Goal: Task Accomplishment & Management: Complete application form

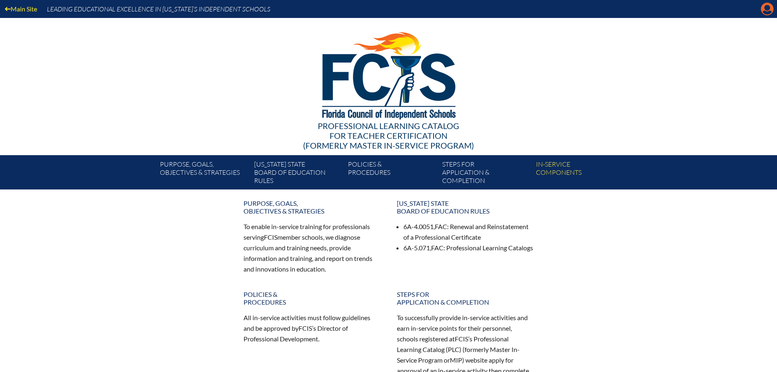
click at [766, 11] on icon "Manage account" at bounding box center [767, 8] width 13 height 13
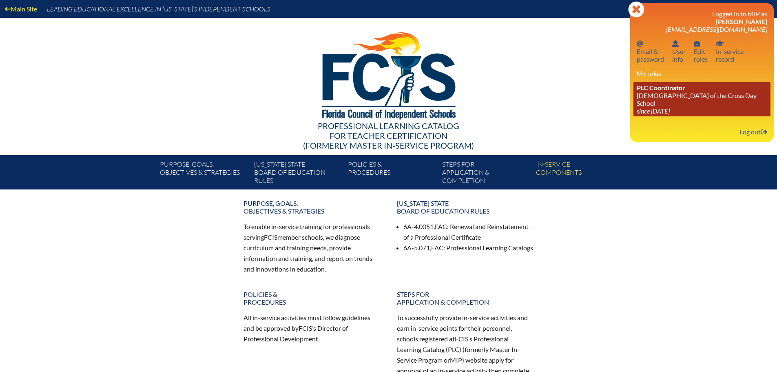
click at [662, 94] on link "PLC Coordinator Lutheran Church of the Cross Day School since 2022 Jun 10" at bounding box center [701, 99] width 137 height 34
click at [670, 107] on icon "since [DATE]" at bounding box center [653, 111] width 33 height 8
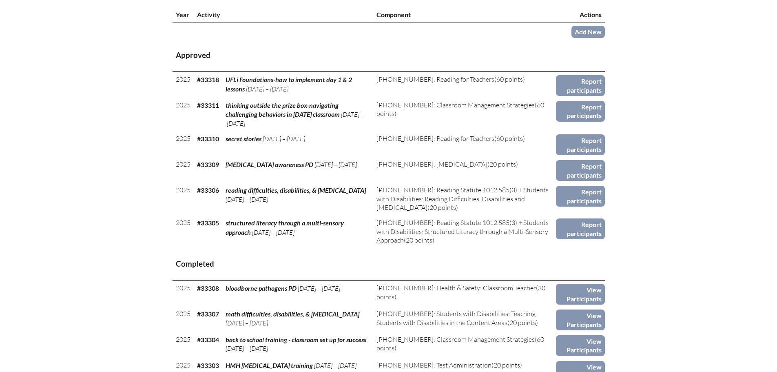
scroll to position [326, 0]
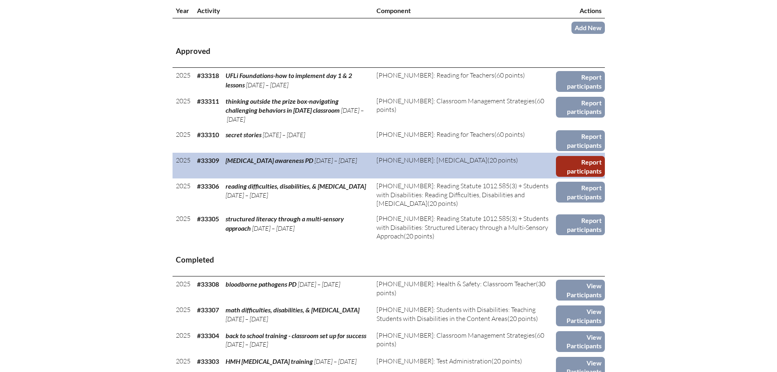
click at [574, 165] on link "Report participants" at bounding box center [580, 166] width 49 height 21
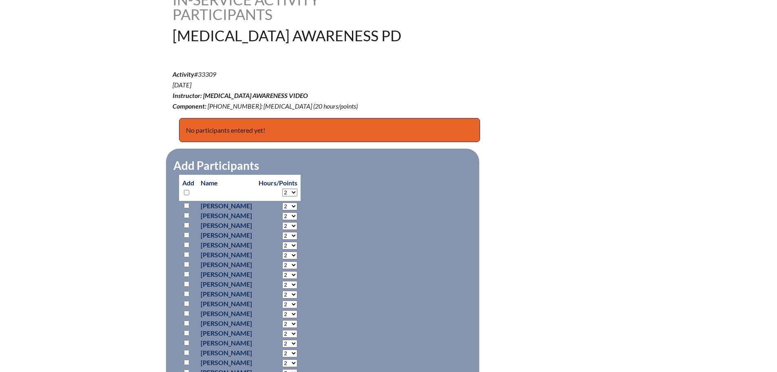
scroll to position [326, 0]
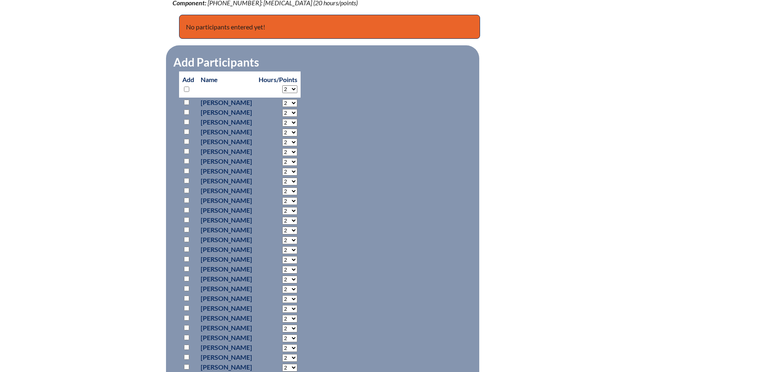
click at [187, 101] on input "checkbox" at bounding box center [186, 102] width 5 height 5
checkbox input "true"
click at [187, 109] on input "checkbox" at bounding box center [186, 111] width 5 height 5
checkbox input "true"
click at [186, 120] on input "checkbox" at bounding box center [186, 121] width 5 height 5
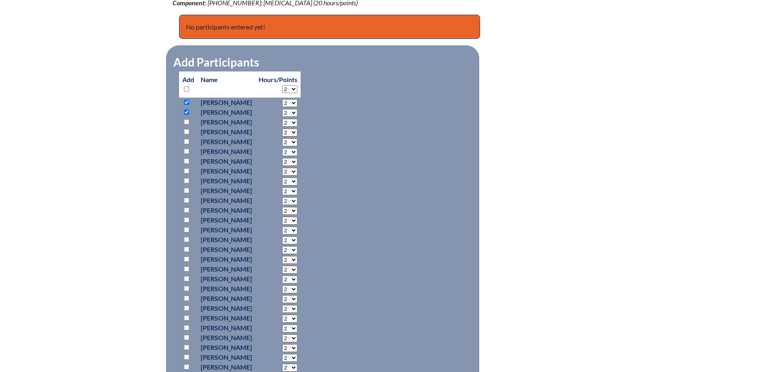
checkbox input "true"
click at [186, 129] on input "checkbox" at bounding box center [186, 131] width 5 height 5
checkbox input "true"
click at [186, 139] on input "checkbox" at bounding box center [186, 141] width 5 height 5
checkbox input "true"
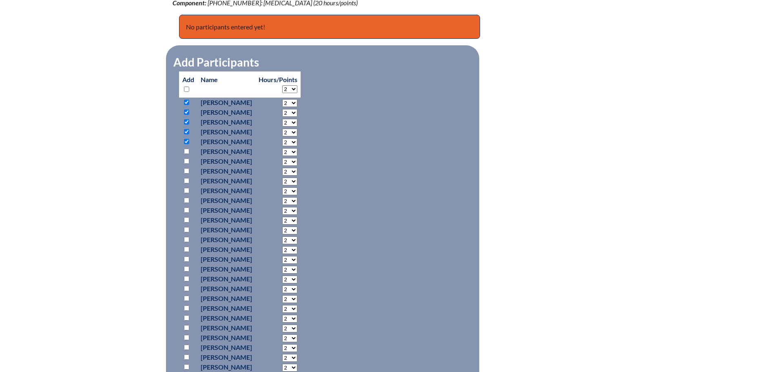
click at [188, 150] on input "checkbox" at bounding box center [186, 150] width 5 height 5
checkbox input "true"
click at [187, 159] on input "checkbox" at bounding box center [186, 160] width 5 height 5
checkbox input "true"
click at [187, 168] on input "checkbox" at bounding box center [186, 170] width 5 height 5
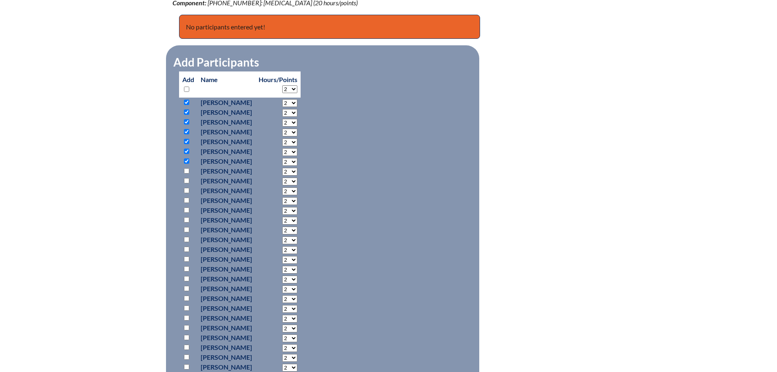
checkbox input "true"
click at [188, 178] on input "checkbox" at bounding box center [186, 180] width 5 height 5
checkbox input "true"
click at [188, 188] on input "checkbox" at bounding box center [186, 190] width 5 height 5
checkbox input "true"
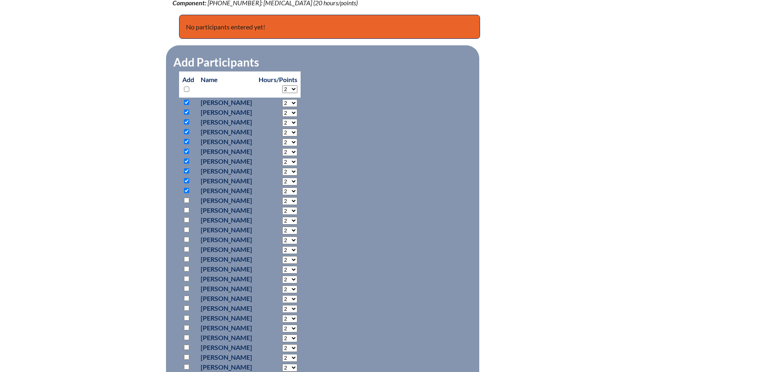
click at [188, 197] on input "checkbox" at bounding box center [186, 199] width 5 height 5
checkbox input "true"
click at [187, 207] on input "checkbox" at bounding box center [186, 209] width 5 height 5
checkbox input "true"
click at [186, 217] on input "checkbox" at bounding box center [186, 219] width 5 height 5
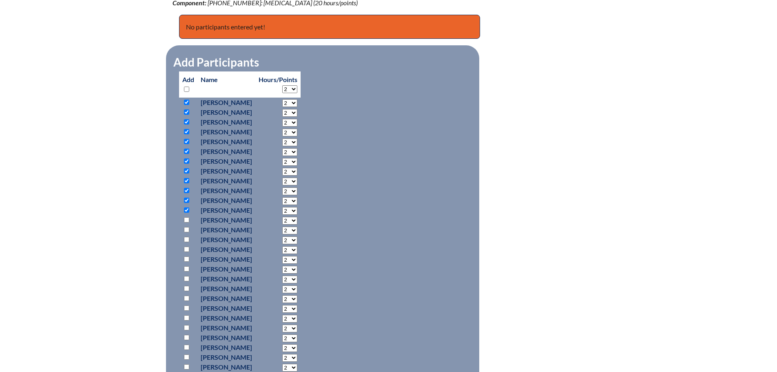
checkbox input "true"
click at [188, 228] on input "checkbox" at bounding box center [186, 229] width 5 height 5
checkbox input "true"
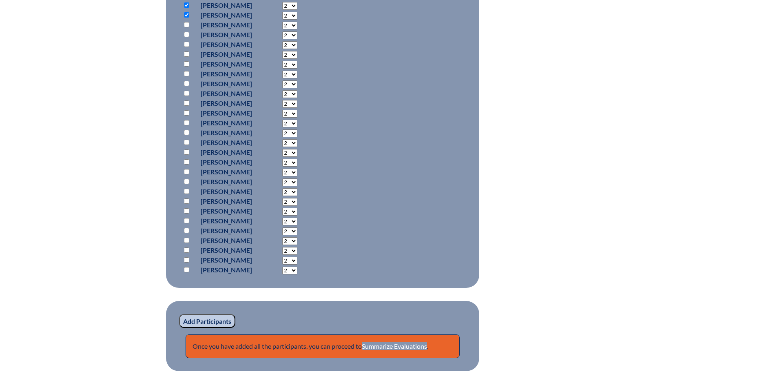
scroll to position [612, 0]
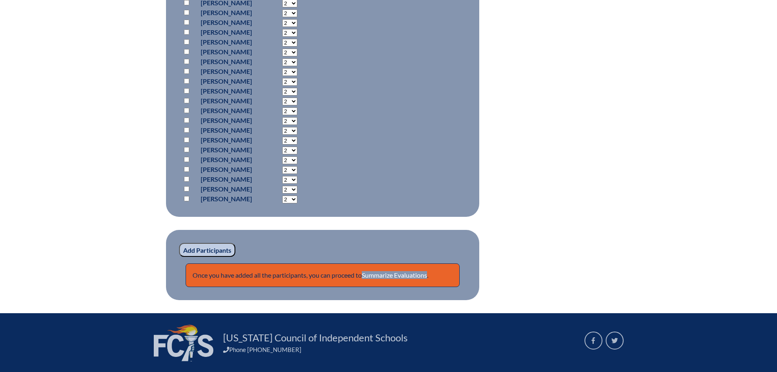
click at [215, 249] on input "Add Participants" at bounding box center [207, 250] width 56 height 14
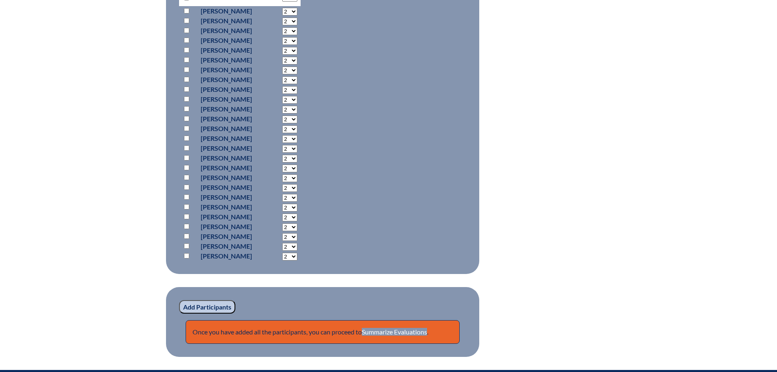
scroll to position [566, 0]
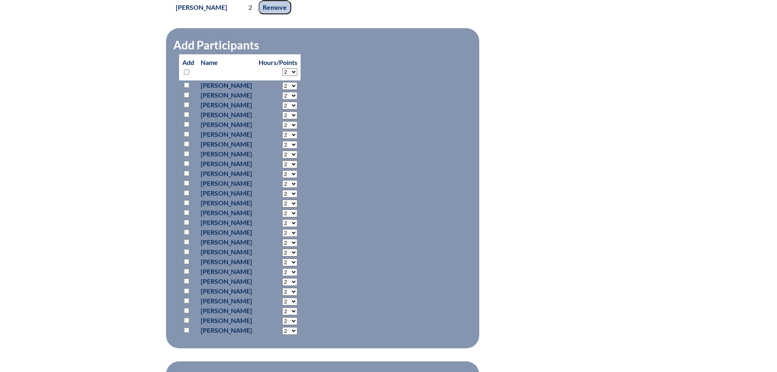
click at [186, 88] on input "checkbox" at bounding box center [186, 84] width 5 height 5
checkbox input "true"
click at [185, 97] on input "checkbox" at bounding box center [186, 94] width 5 height 5
checkbox input "true"
click at [188, 107] on input "checkbox" at bounding box center [186, 104] width 5 height 5
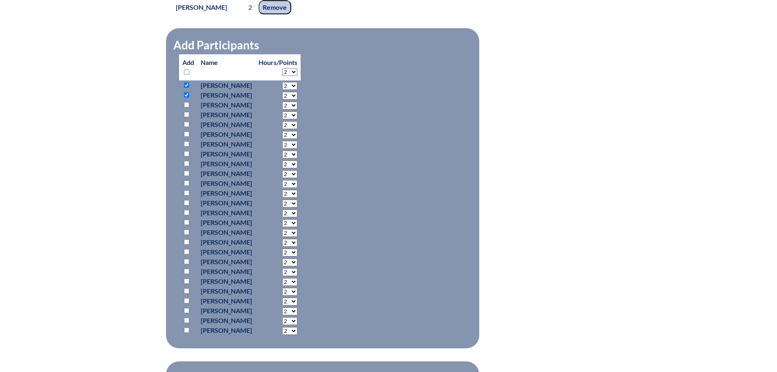
checkbox input "true"
click at [188, 117] on input "checkbox" at bounding box center [186, 114] width 5 height 5
checkbox input "true"
click at [188, 127] on input "checkbox" at bounding box center [186, 124] width 5 height 5
checkbox input "true"
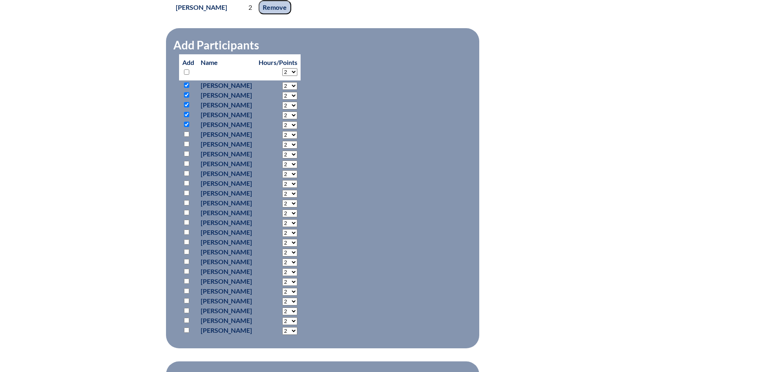
click at [188, 137] on input "checkbox" at bounding box center [186, 133] width 5 height 5
checkbox input "true"
click at [187, 146] on input "checkbox" at bounding box center [186, 143] width 5 height 5
checkbox input "true"
click at [187, 156] on input "checkbox" at bounding box center [186, 153] width 5 height 5
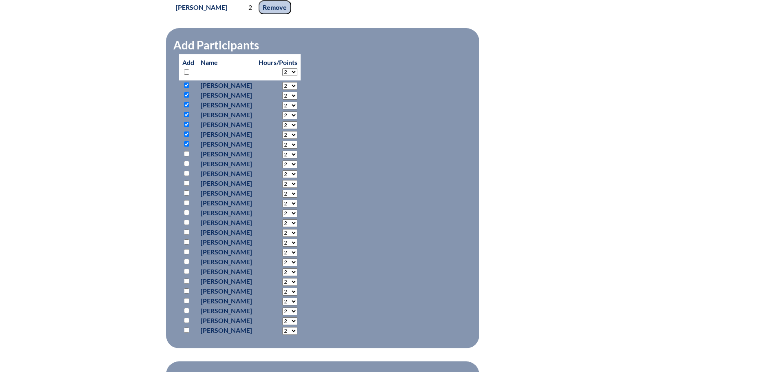
checkbox input "true"
click at [187, 166] on input "checkbox" at bounding box center [186, 163] width 5 height 5
checkbox input "true"
click at [187, 176] on input "checkbox" at bounding box center [186, 173] width 5 height 5
checkbox input "true"
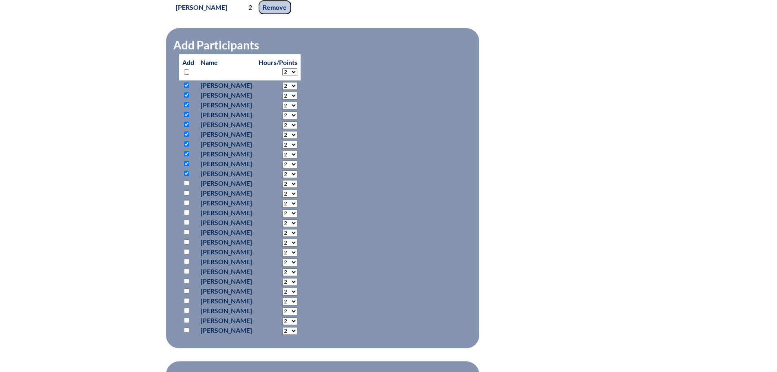
click at [187, 186] on input "checkbox" at bounding box center [186, 182] width 5 height 5
checkbox input "true"
click at [187, 195] on input "checkbox" at bounding box center [186, 192] width 5 height 5
checkbox input "true"
click at [185, 205] on input "checkbox" at bounding box center [186, 202] width 5 height 5
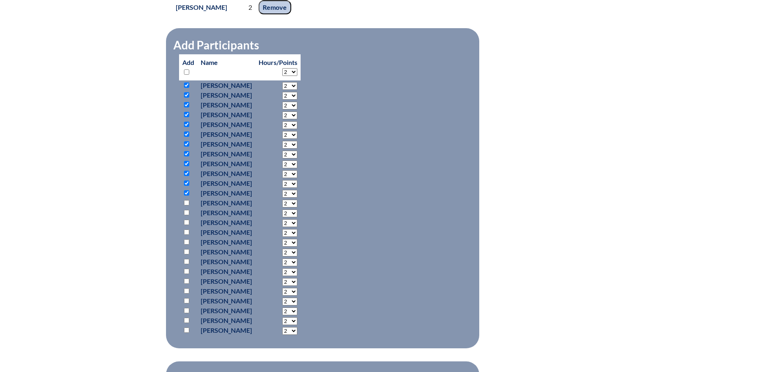
checkbox input "true"
click at [185, 215] on input "checkbox" at bounding box center [186, 212] width 5 height 5
checkbox input "true"
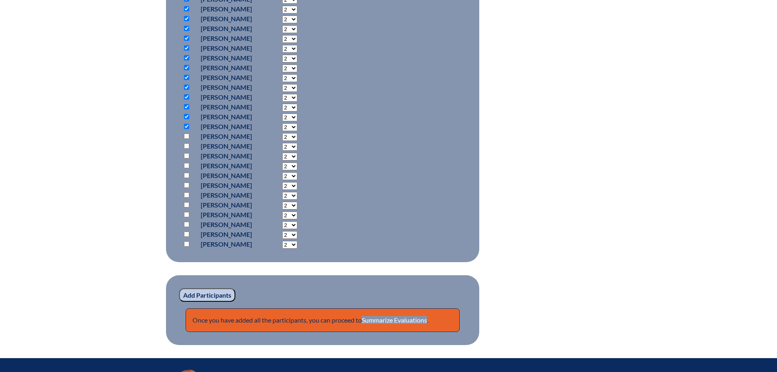
scroll to position [729, 0]
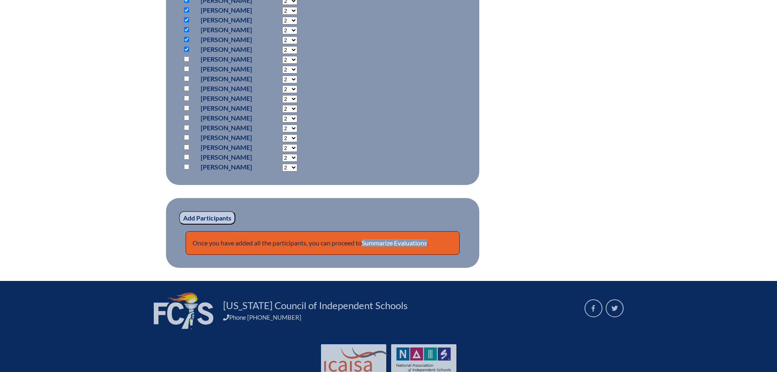
click at [198, 225] on input "Add Participants" at bounding box center [207, 218] width 56 height 14
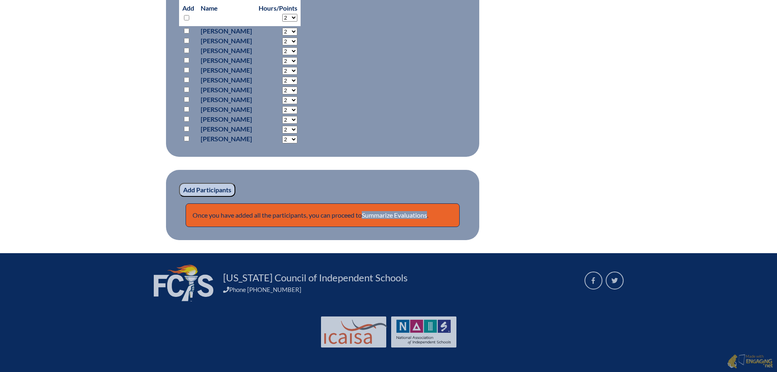
click at [186, 140] on input "checkbox" at bounding box center [186, 138] width 5 height 5
checkbox input "true"
click at [186, 130] on input "checkbox" at bounding box center [186, 128] width 5 height 5
checkbox input "true"
click at [184, 117] on input "checkbox" at bounding box center [186, 118] width 5 height 5
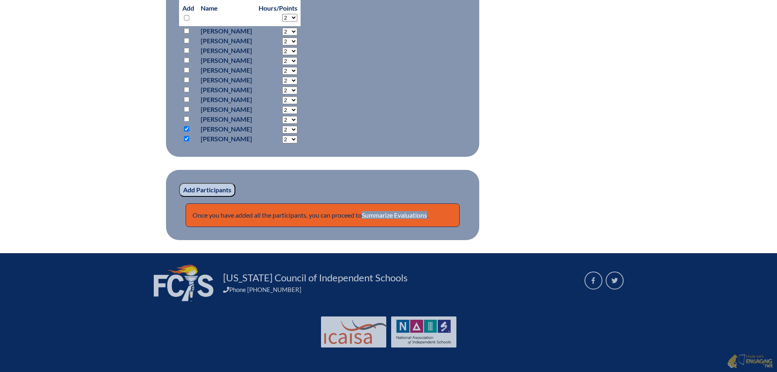
checkbox input "true"
click at [185, 108] on input "checkbox" at bounding box center [186, 108] width 5 height 5
checkbox input "true"
click at [185, 97] on input "checkbox" at bounding box center [186, 99] width 5 height 5
checkbox input "true"
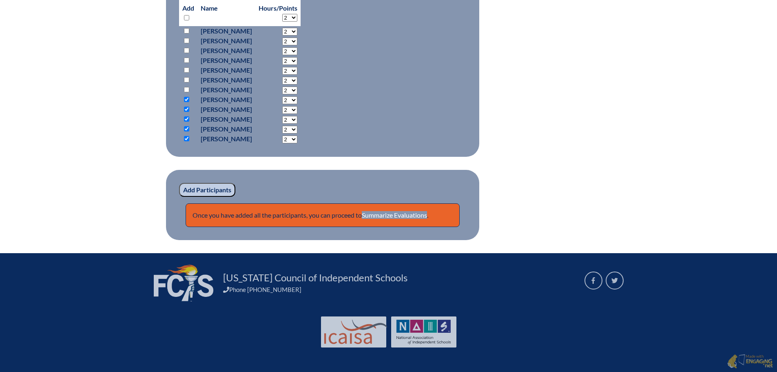
click at [185, 87] on input "checkbox" at bounding box center [186, 89] width 5 height 5
checkbox input "true"
click at [185, 80] on input "checkbox" at bounding box center [186, 79] width 5 height 5
checkbox input "true"
click at [185, 73] on input "checkbox" at bounding box center [186, 69] width 5 height 5
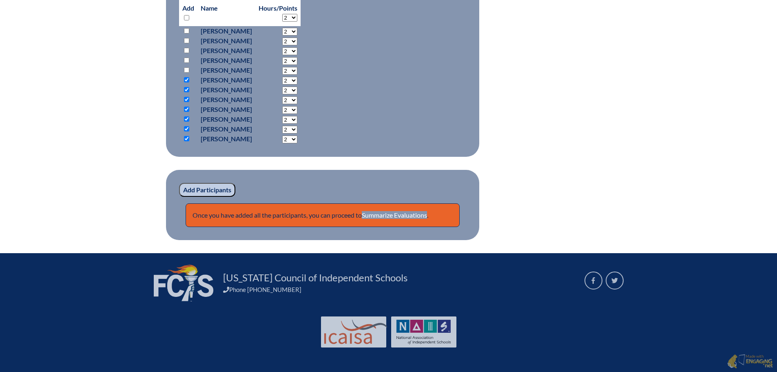
checkbox input "true"
click at [186, 61] on input "checkbox" at bounding box center [186, 60] width 5 height 5
checkbox input "true"
click at [186, 49] on input "checkbox" at bounding box center [186, 50] width 5 height 5
checkbox input "true"
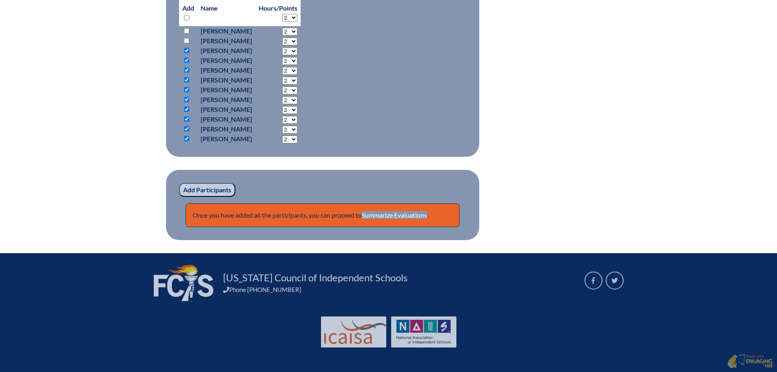
click at [185, 41] on input "checkbox" at bounding box center [186, 40] width 5 height 5
checkbox input "true"
click at [185, 31] on input "checkbox" at bounding box center [186, 30] width 5 height 5
checkbox input "true"
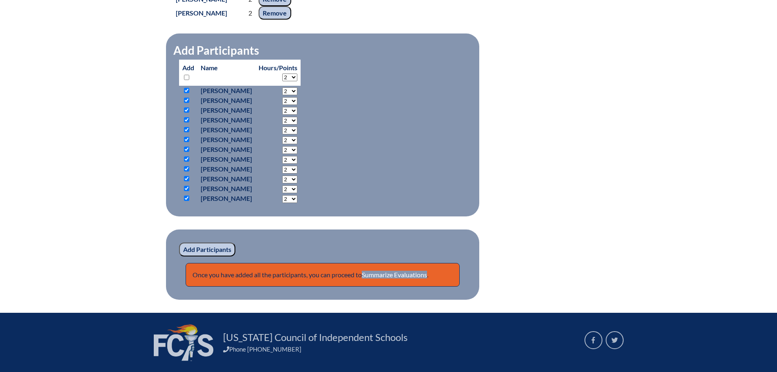
scroll to position [825, 0]
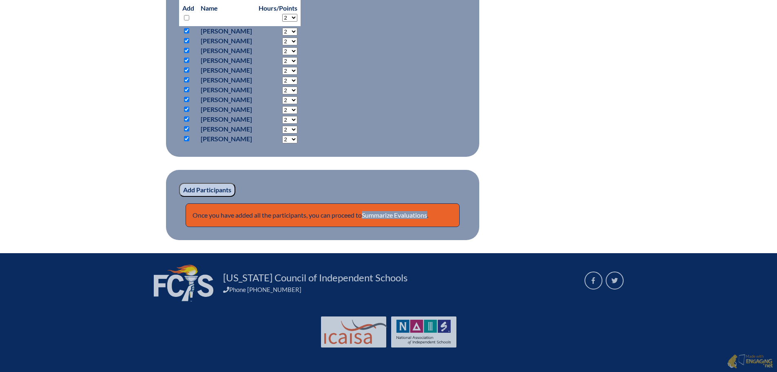
click at [205, 189] on input "Add Participants" at bounding box center [207, 190] width 56 height 14
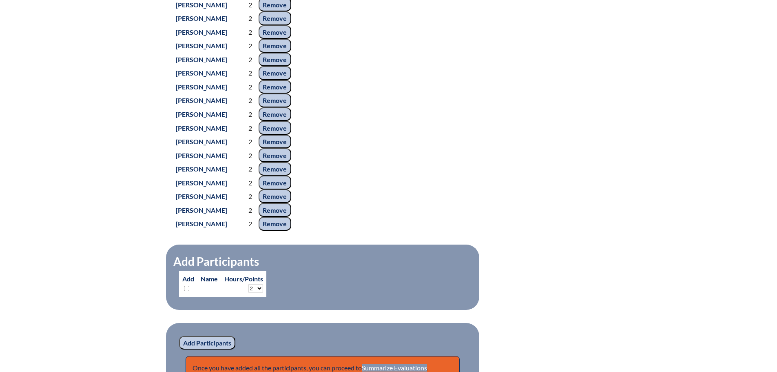
scroll to position [828, 0]
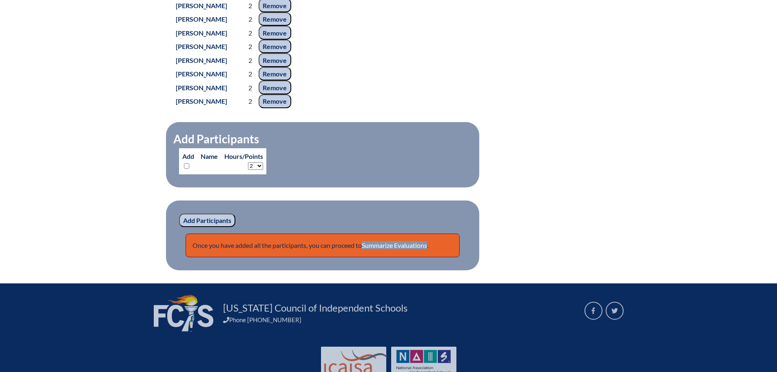
click at [390, 257] on p "Once you have added all the participants, you can proceed to Summarize Evaluati…" at bounding box center [323, 245] width 274 height 24
click at [391, 249] on link "Summarize Evaluations" at bounding box center [394, 245] width 65 height 8
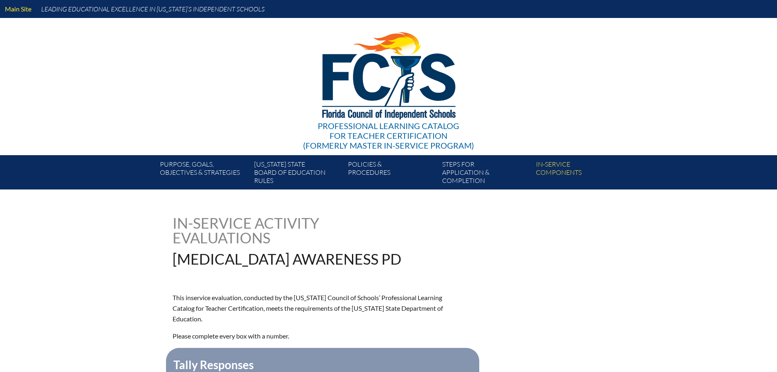
type input "0"
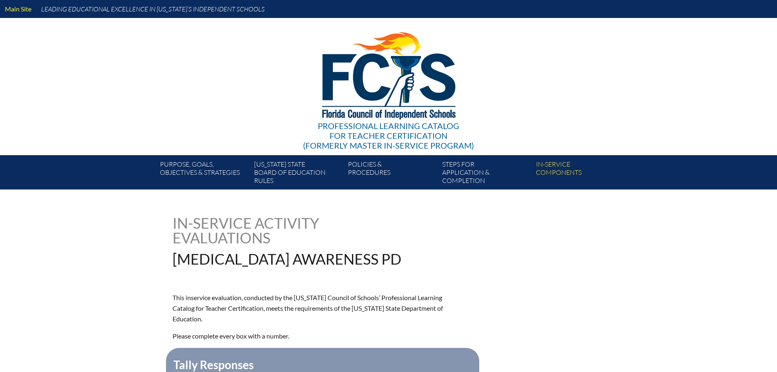
type input "0"
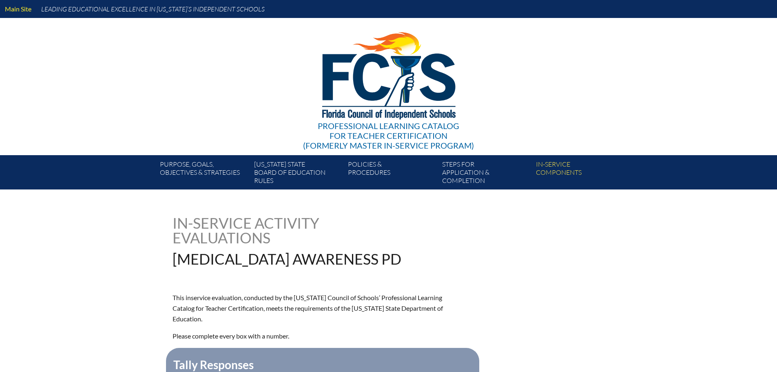
type input "0"
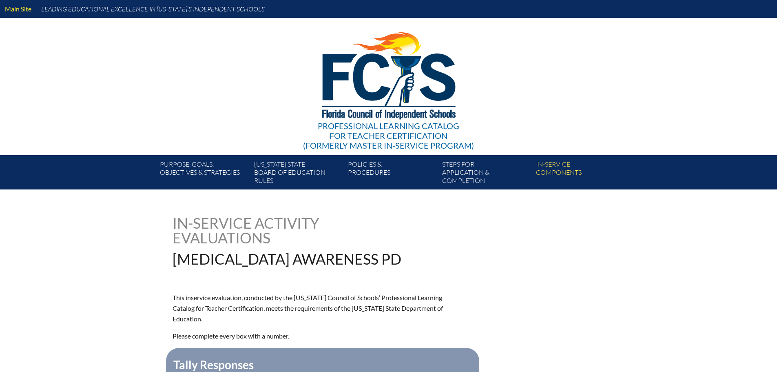
type input "0"
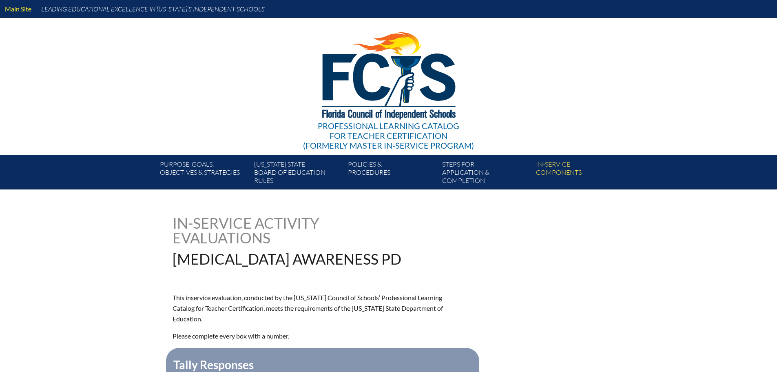
type input "0"
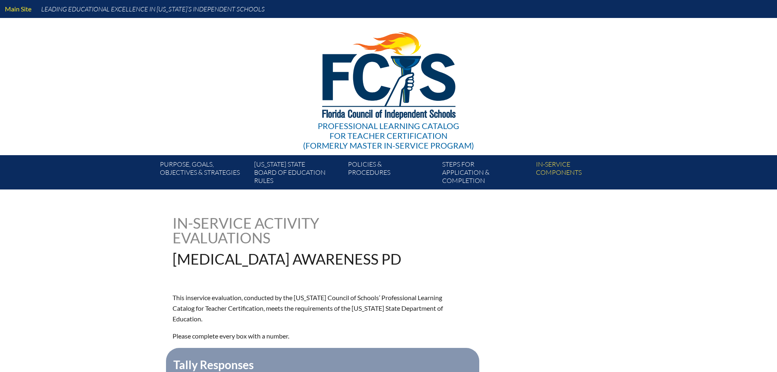
type input "0"
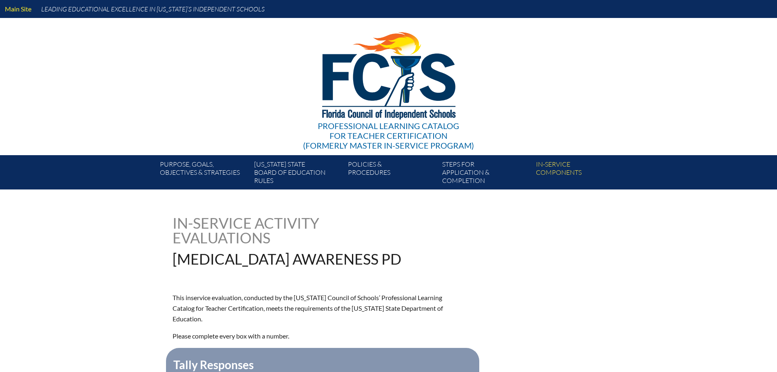
type input "0"
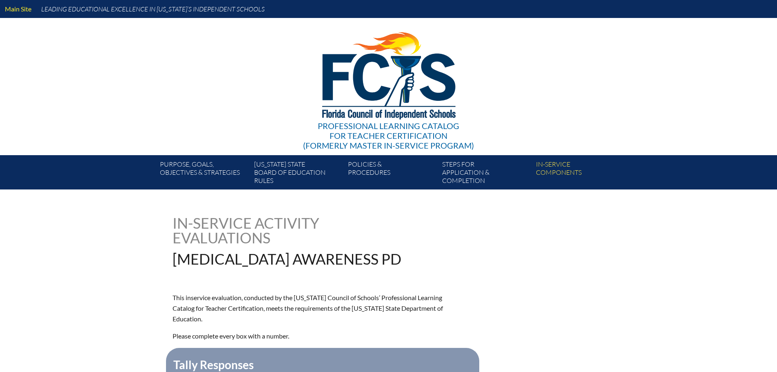
type input "0"
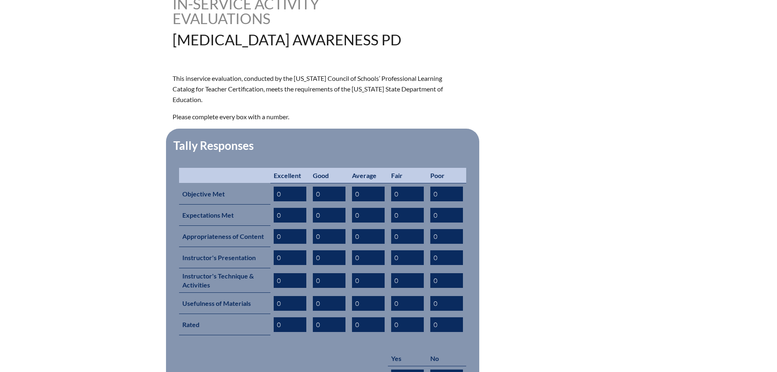
scroll to position [286, 0]
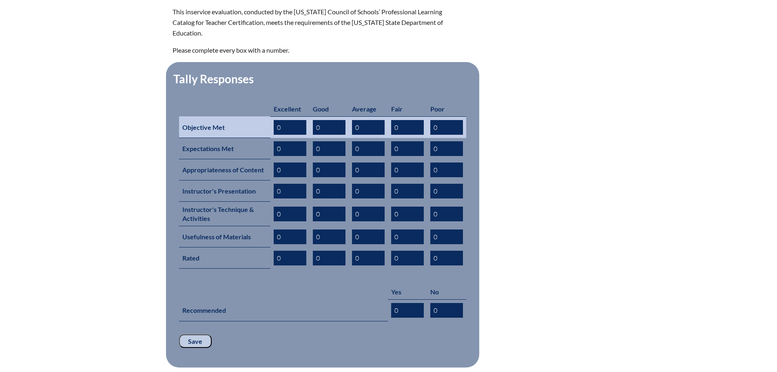
click at [354, 120] on input "0" at bounding box center [368, 127] width 33 height 15
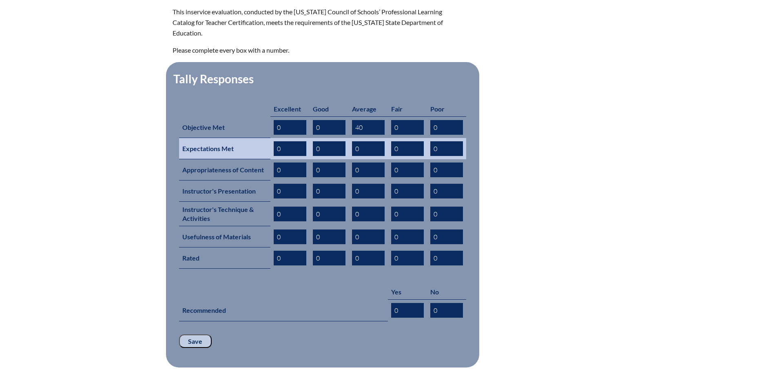
type input "40"
click at [357, 141] on input "0" at bounding box center [368, 148] width 33 height 15
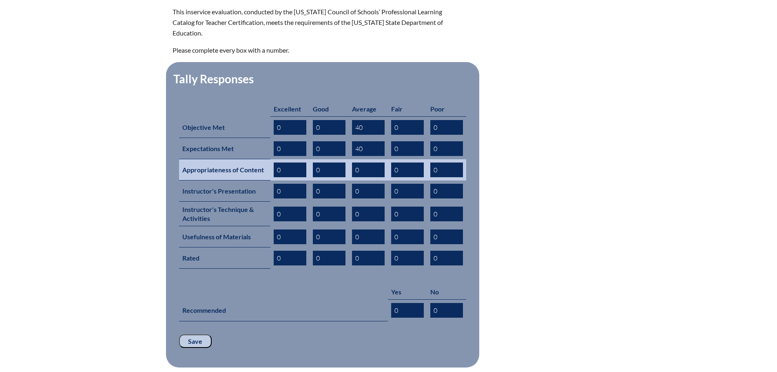
type input "40"
click at [355, 162] on input "0" at bounding box center [368, 169] width 33 height 15
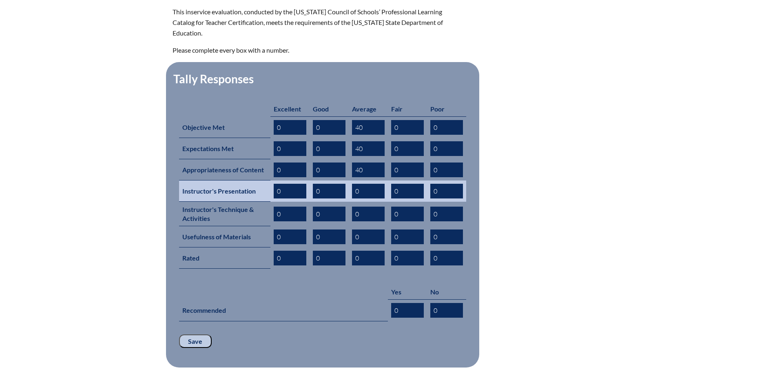
type input "40"
click at [354, 184] on input "0" at bounding box center [368, 191] width 33 height 15
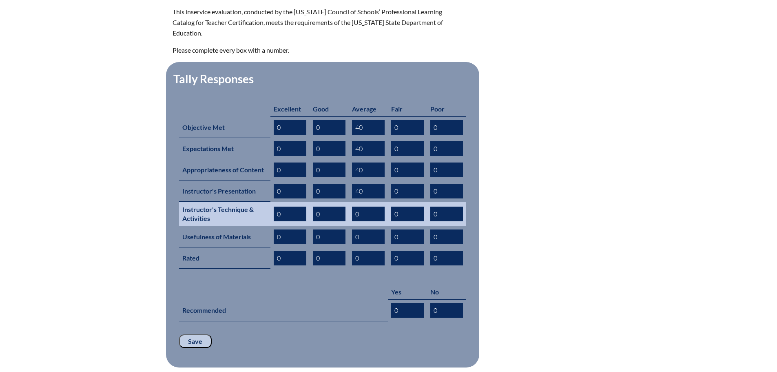
type input "40"
click at [353, 206] on input "0" at bounding box center [368, 213] width 33 height 15
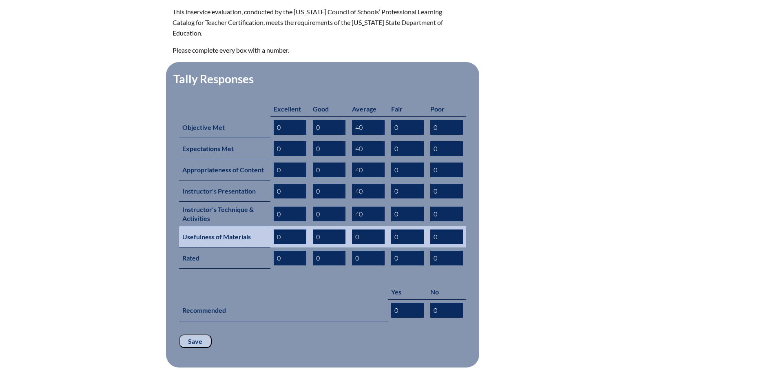
type input "40"
click at [354, 229] on input "0" at bounding box center [368, 236] width 33 height 15
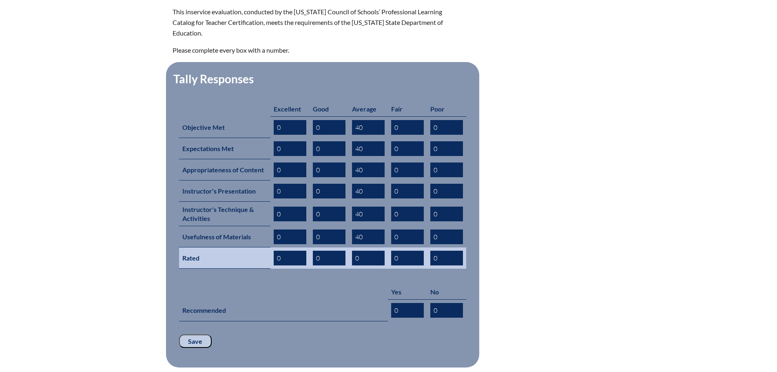
type input "40"
click at [354, 250] on input "0" at bounding box center [368, 257] width 33 height 15
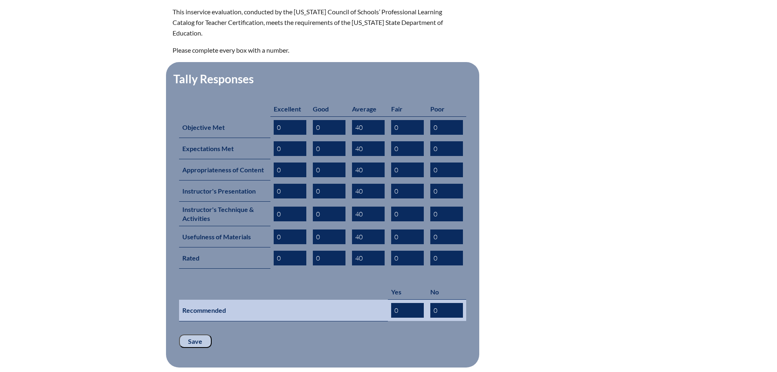
type input "40"
click at [392, 303] on input "0" at bounding box center [407, 310] width 33 height 15
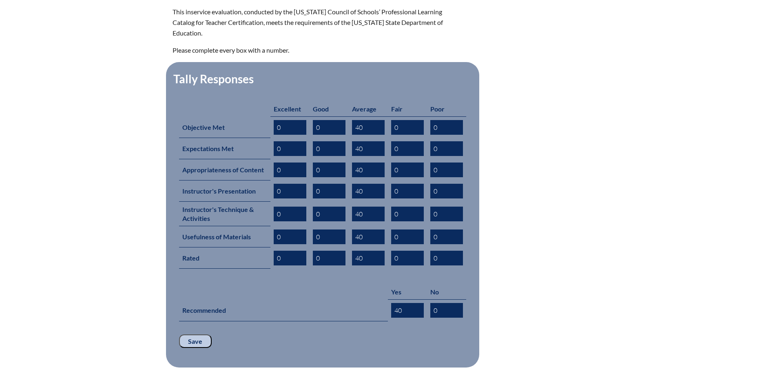
type input "40"
click at [198, 334] on input "Save" at bounding box center [195, 341] width 33 height 14
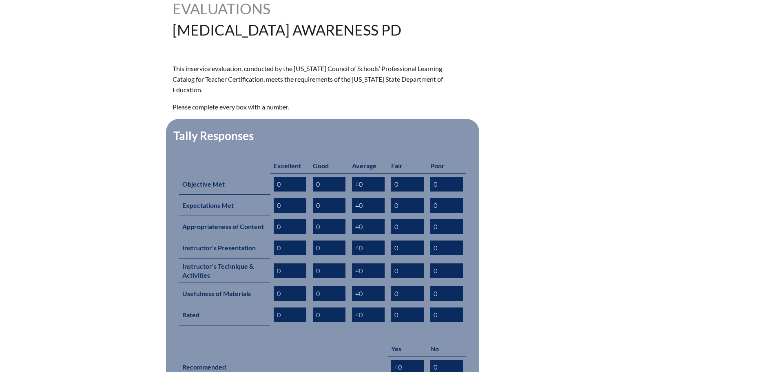
scroll to position [326, 0]
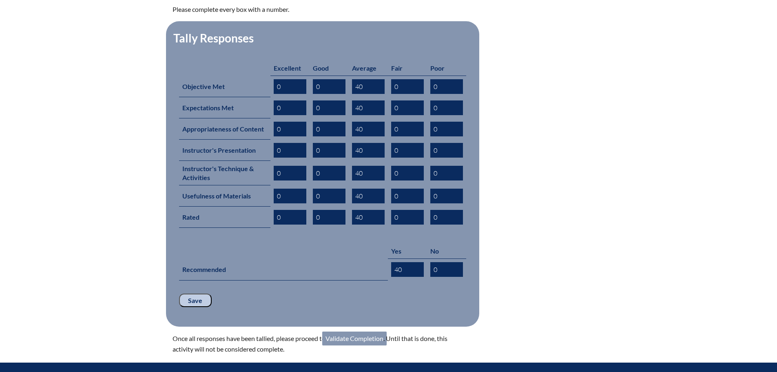
click at [361, 331] on link "Validate Completion" at bounding box center [354, 338] width 64 height 14
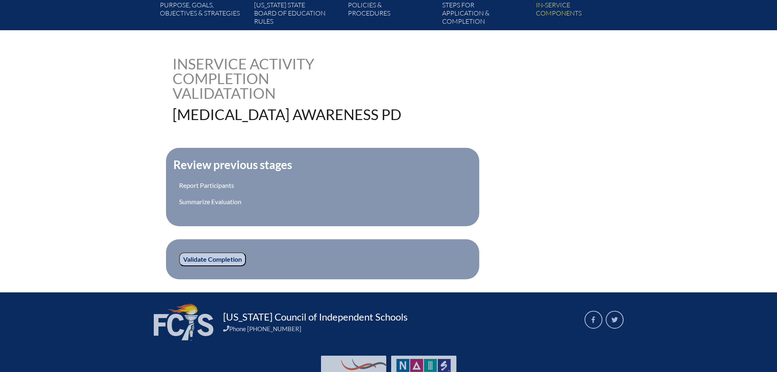
scroll to position [163, 0]
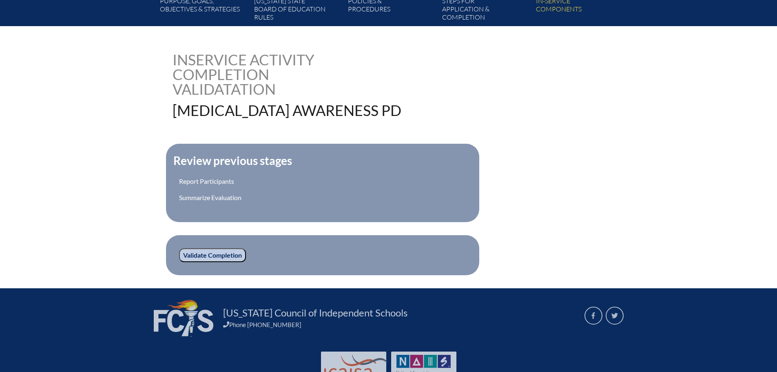
click at [227, 252] on input "Validate Completion" at bounding box center [212, 255] width 67 height 14
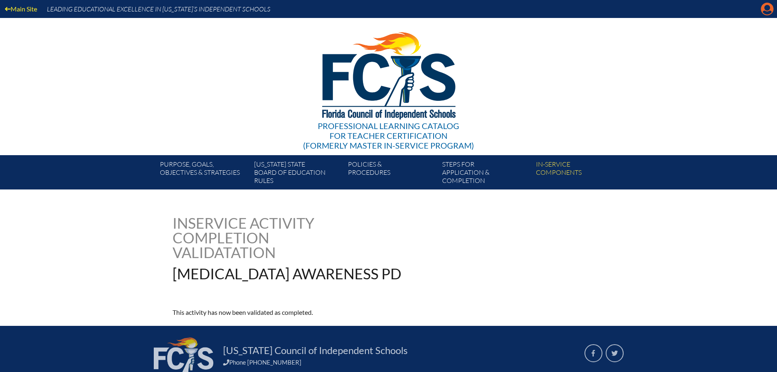
click at [763, 10] on icon at bounding box center [767, 9] width 13 height 13
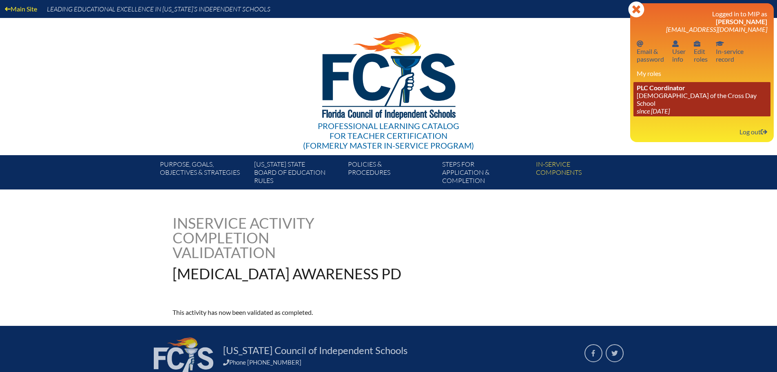
click at [680, 91] on link "PLC Coordinator Lutheran Church of the Cross Day School since 2022 Jun 10" at bounding box center [701, 99] width 137 height 34
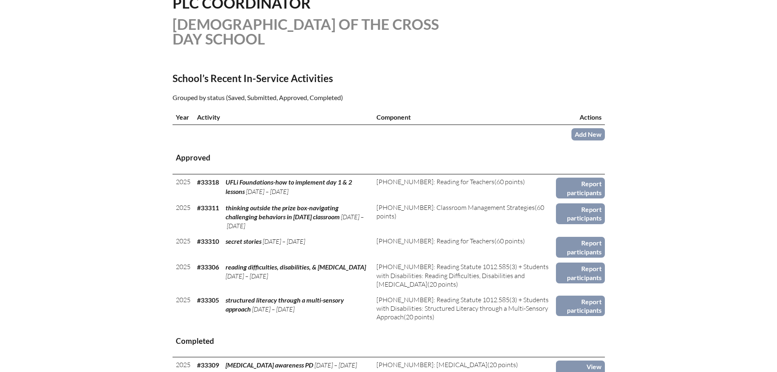
scroll to position [286, 0]
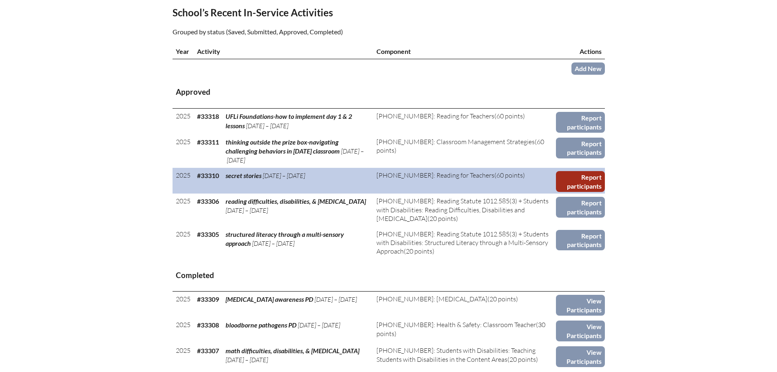
click at [579, 182] on link "Report participants" at bounding box center [580, 181] width 49 height 21
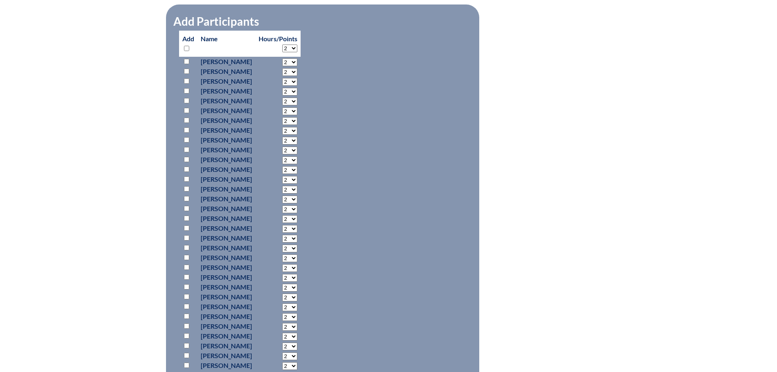
scroll to position [489, 0]
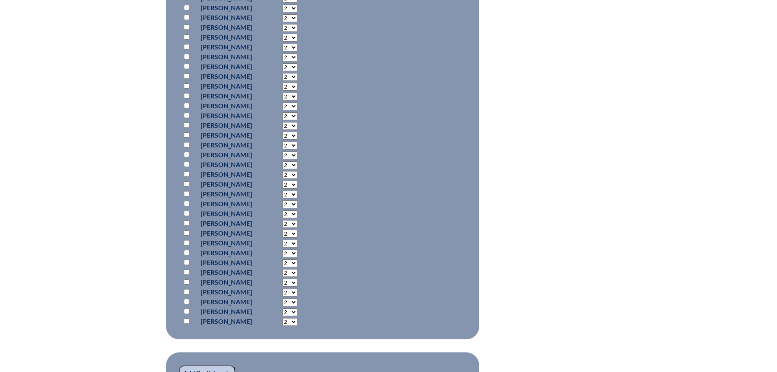
click at [188, 280] on input "checkbox" at bounding box center [186, 281] width 5 height 5
checkbox input "true"
click at [297, 281] on select "2 3 4 5 6 7 8 9 10 11 12 13 14 15 16 17 18 19 20 21 22 23" at bounding box center [289, 283] width 15 height 8
select select "4"
click at [297, 279] on select "2 3 4 5 6 7 8 9 10 11 12 13 14 15 16 17 18 19 20 21 22 23" at bounding box center [289, 283] width 15 height 8
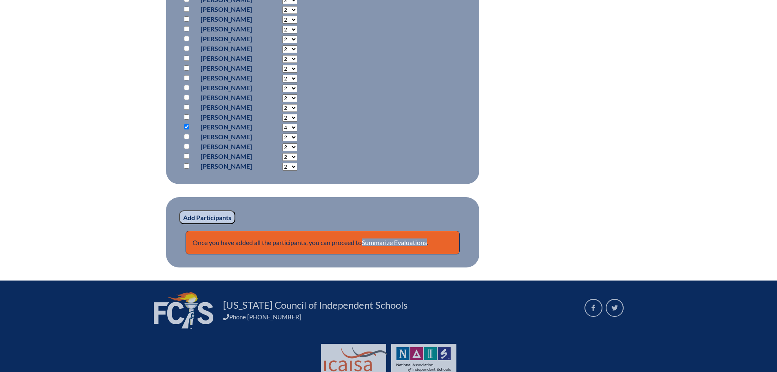
scroll to position [653, 0]
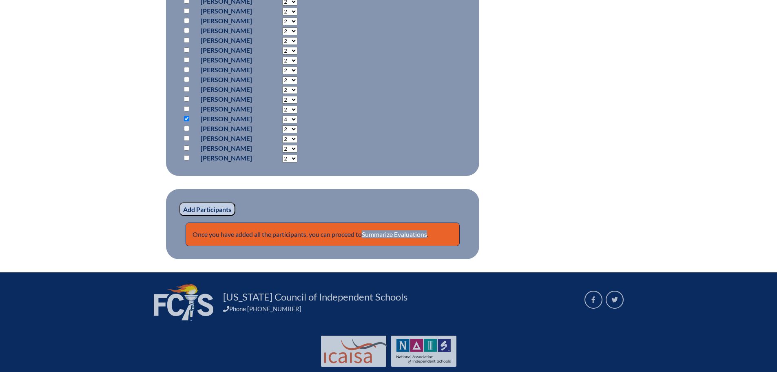
click at [197, 208] on input "Add Participants" at bounding box center [207, 209] width 56 height 14
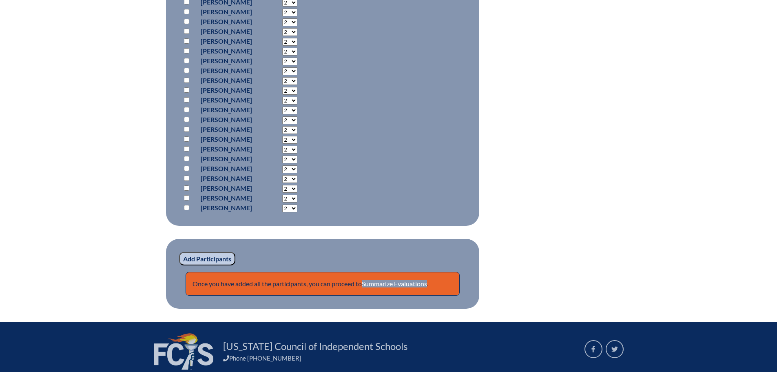
scroll to position [698, 0]
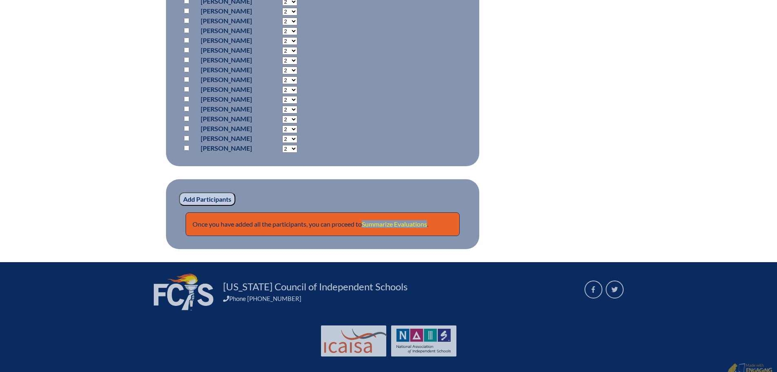
click at [408, 220] on link "Summarize Evaluations" at bounding box center [394, 224] width 65 height 8
